Goal: Check status: Check status

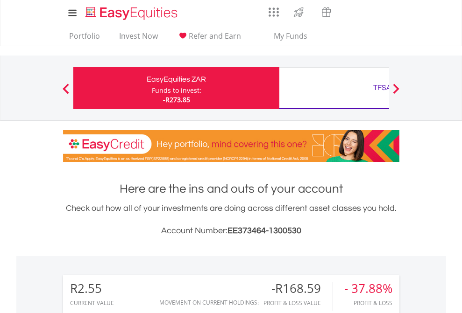
scroll to position [90, 147]
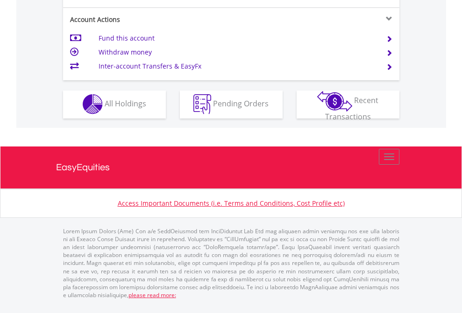
scroll to position [873, 0]
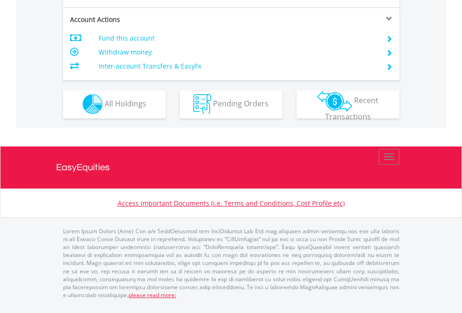
scroll to position [873, 0]
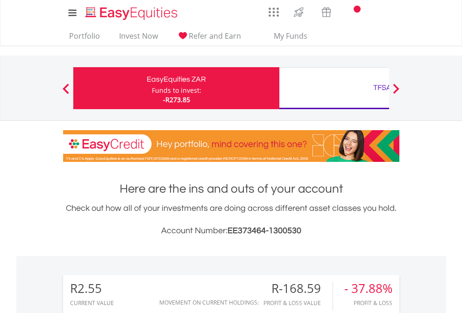
scroll to position [90, 147]
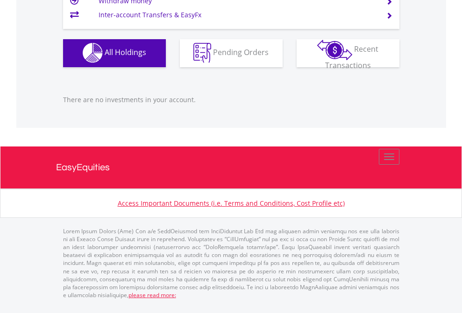
scroll to position [90, 147]
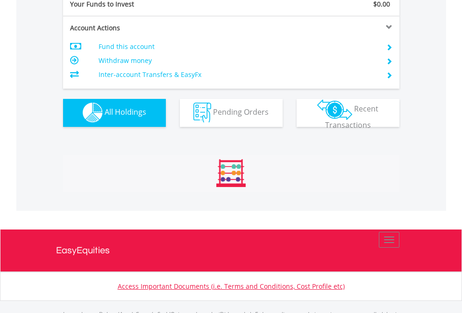
scroll to position [924, 0]
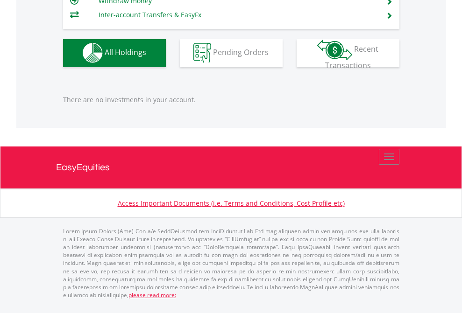
scroll to position [90, 147]
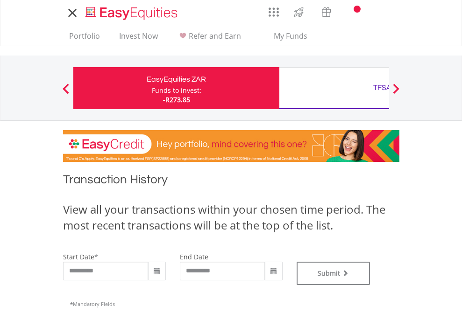
type input "**********"
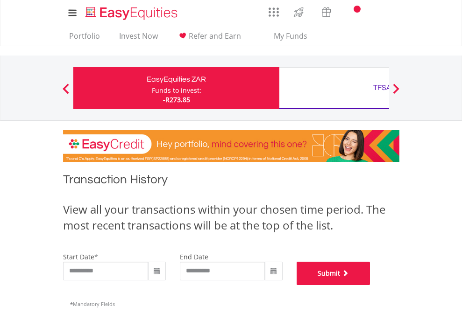
click at [370, 285] on button "Submit" at bounding box center [333, 273] width 74 height 23
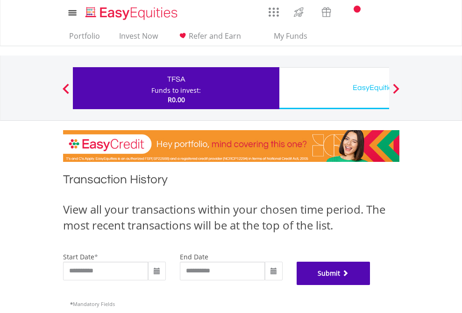
click at [370, 285] on button "Submit" at bounding box center [333, 273] width 74 height 23
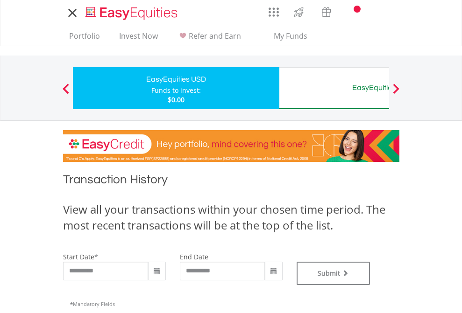
type input "**********"
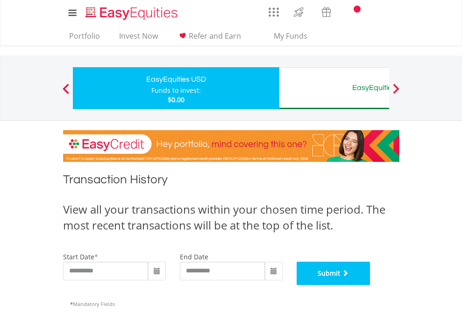
click at [370, 285] on button "Submit" at bounding box center [333, 273] width 74 height 23
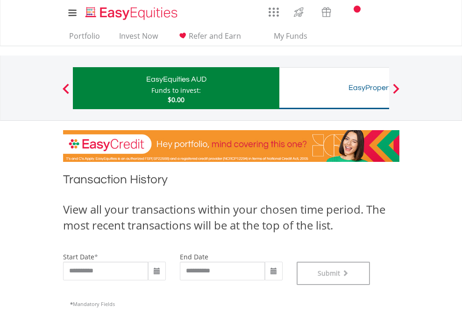
scroll to position [379, 0]
